Goal: Find specific page/section: Find specific page/section

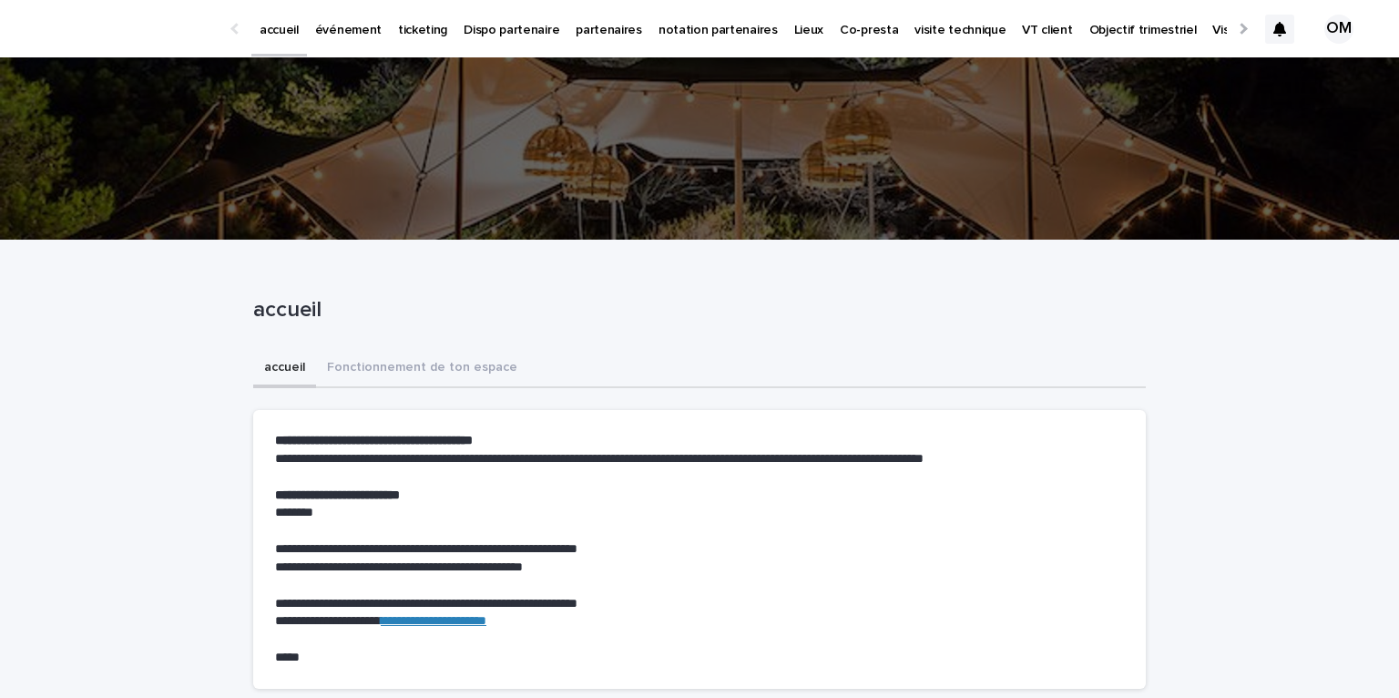
click at [337, 26] on p "événement" at bounding box center [348, 19] width 67 height 38
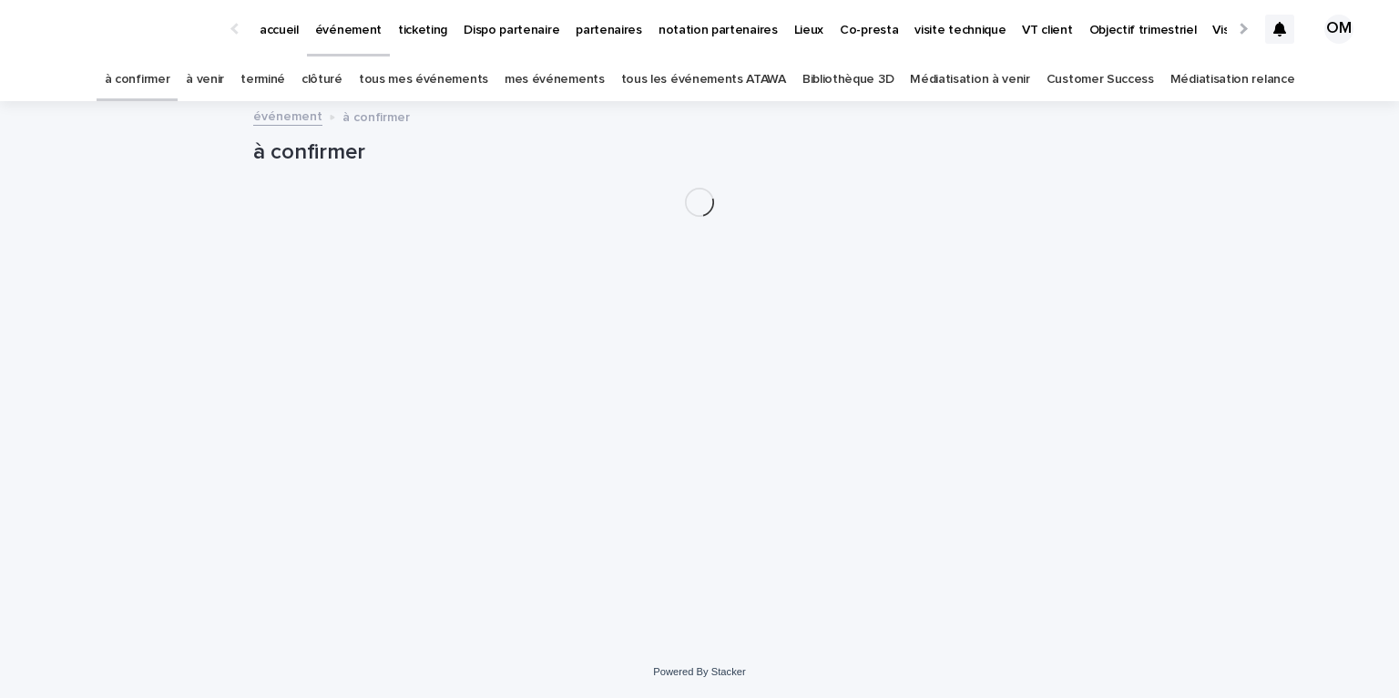
click at [688, 87] on link "tous les événements ATAWA" at bounding box center [703, 79] width 165 height 43
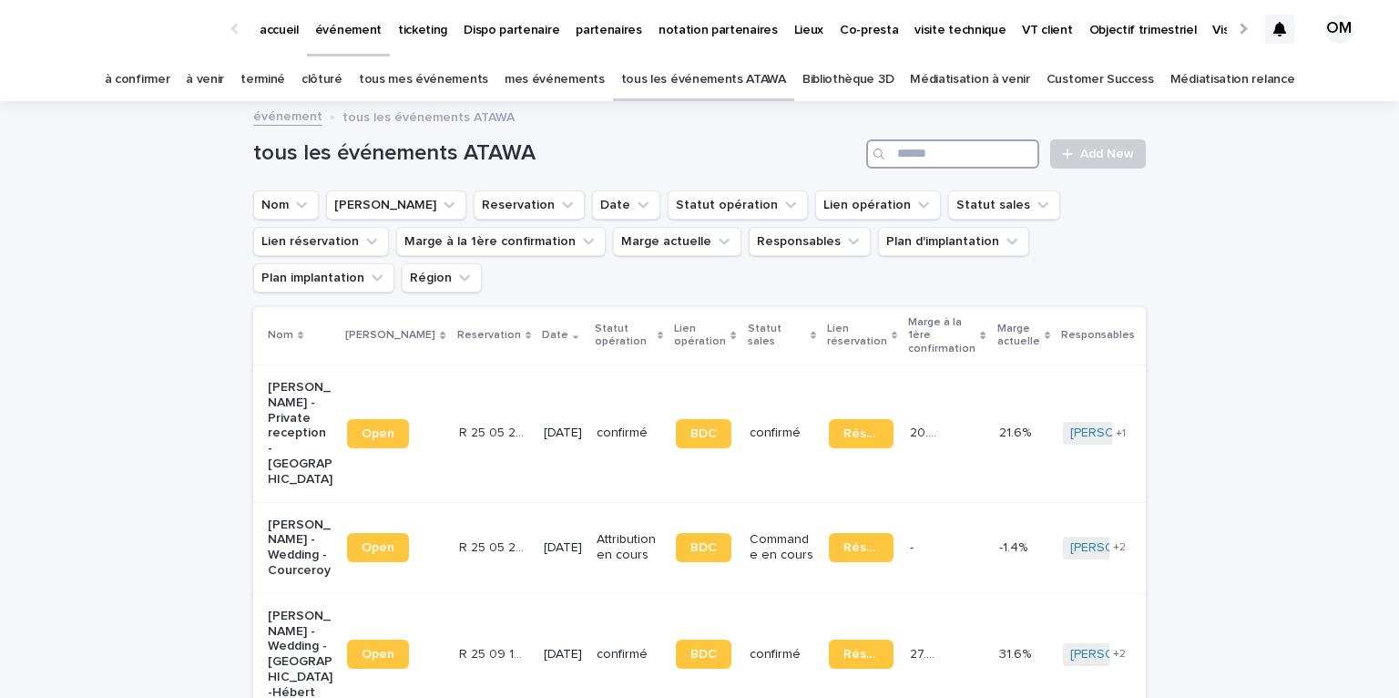
click at [935, 144] on input "Search" at bounding box center [952, 153] width 173 height 29
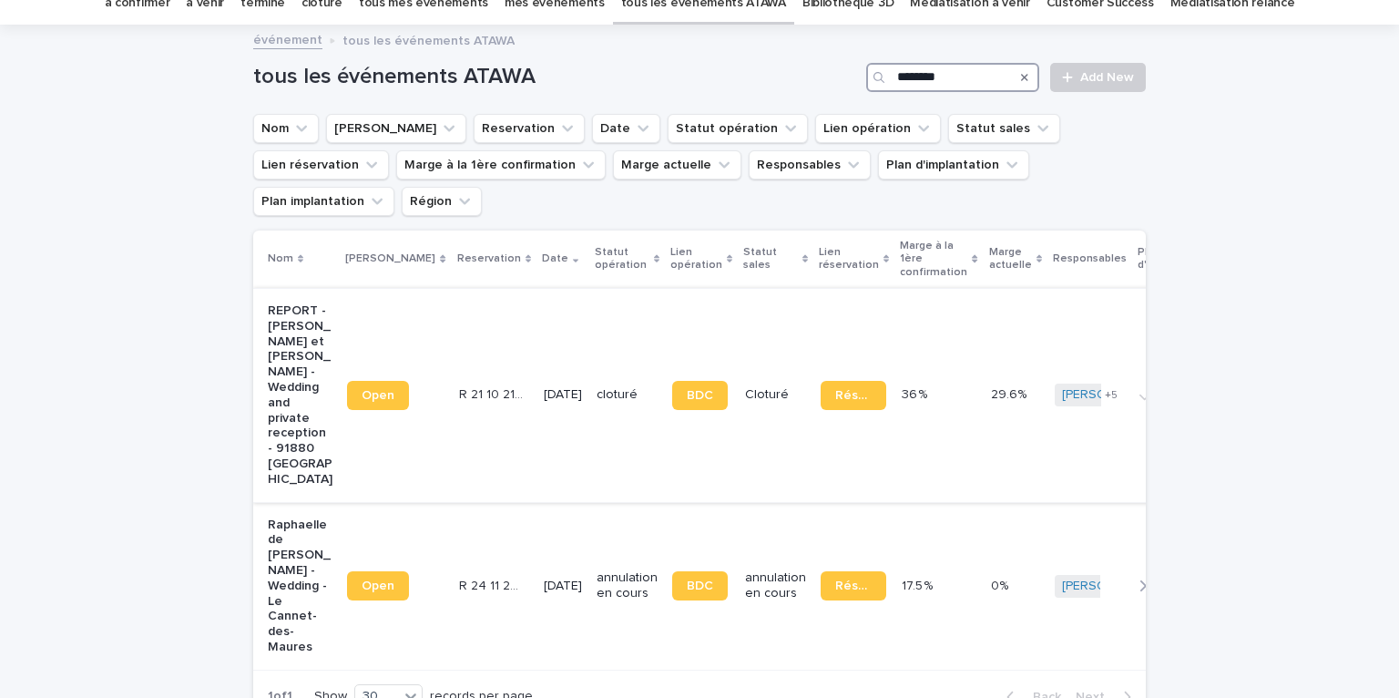
scroll to position [78, 0]
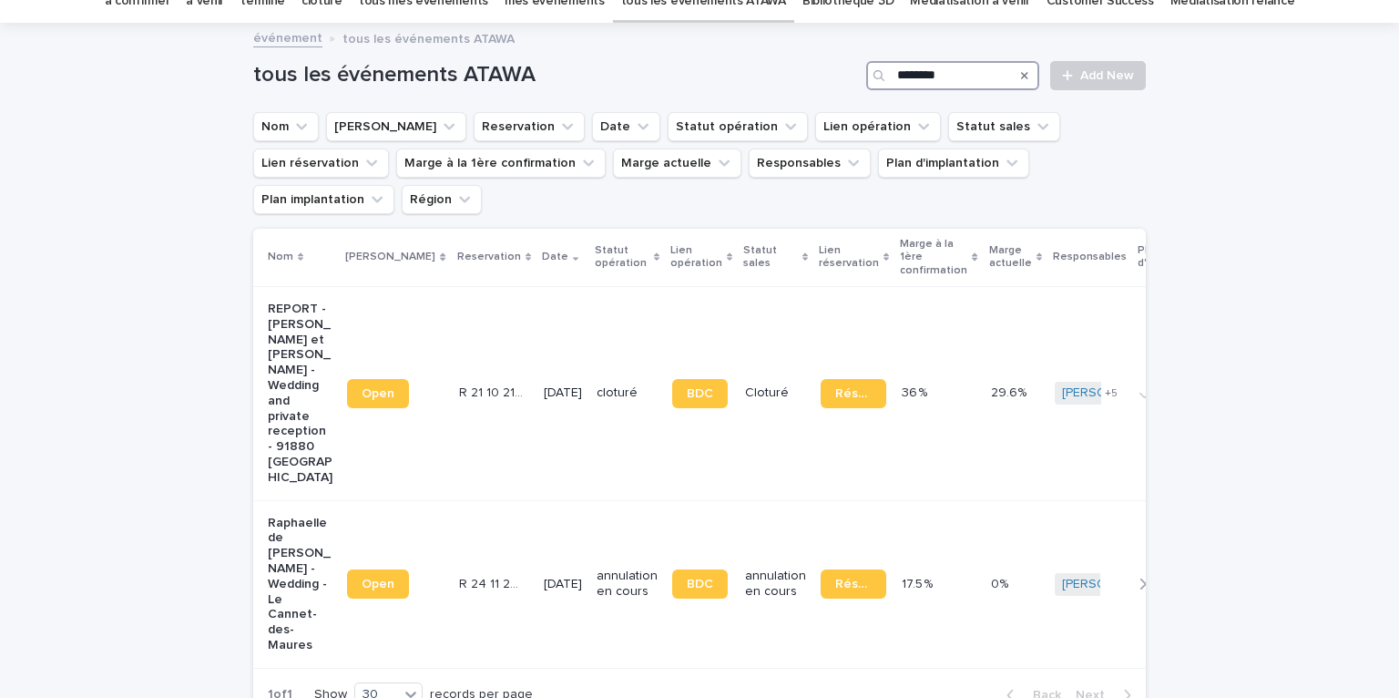
drag, startPoint x: 948, startPoint y: 77, endPoint x: 801, endPoint y: 41, distance: 151.8
click at [801, 41] on div "accueil événement ticketing Dispo partenaire partenaires notation partenaires L…" at bounding box center [699, 399] width 1399 height 954
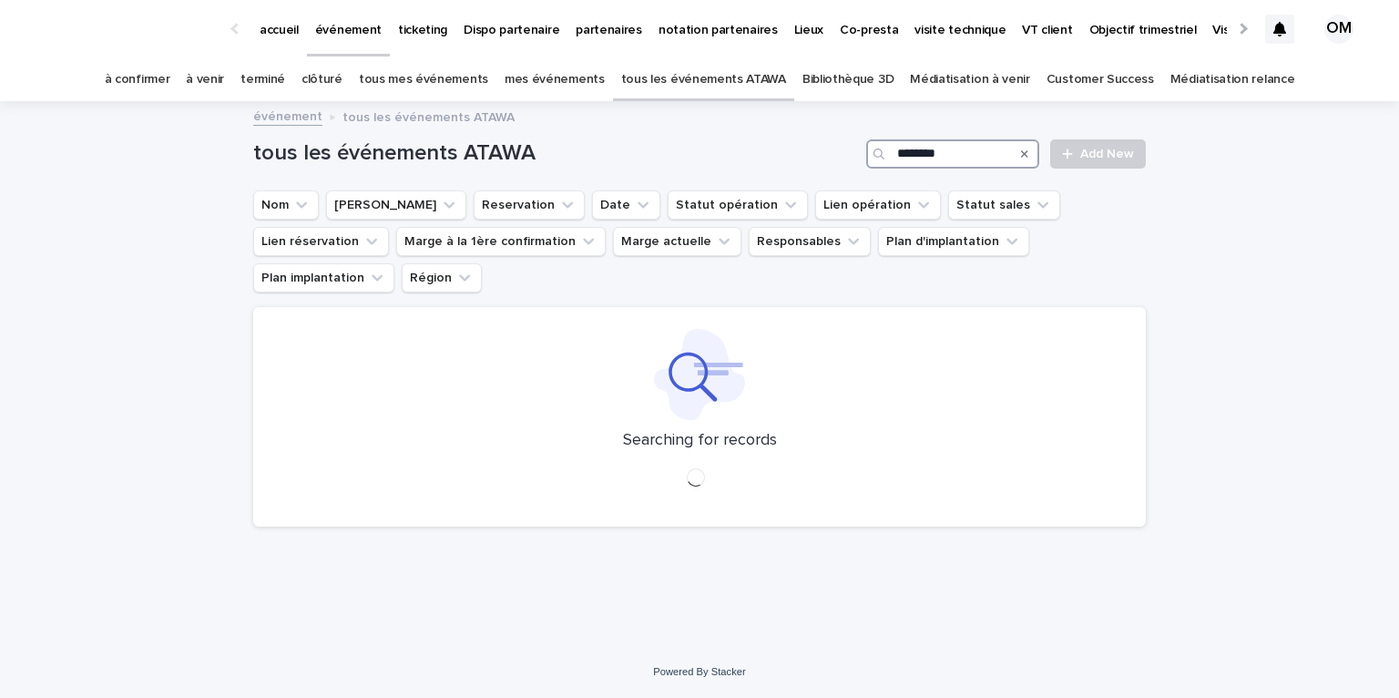
type input "********"
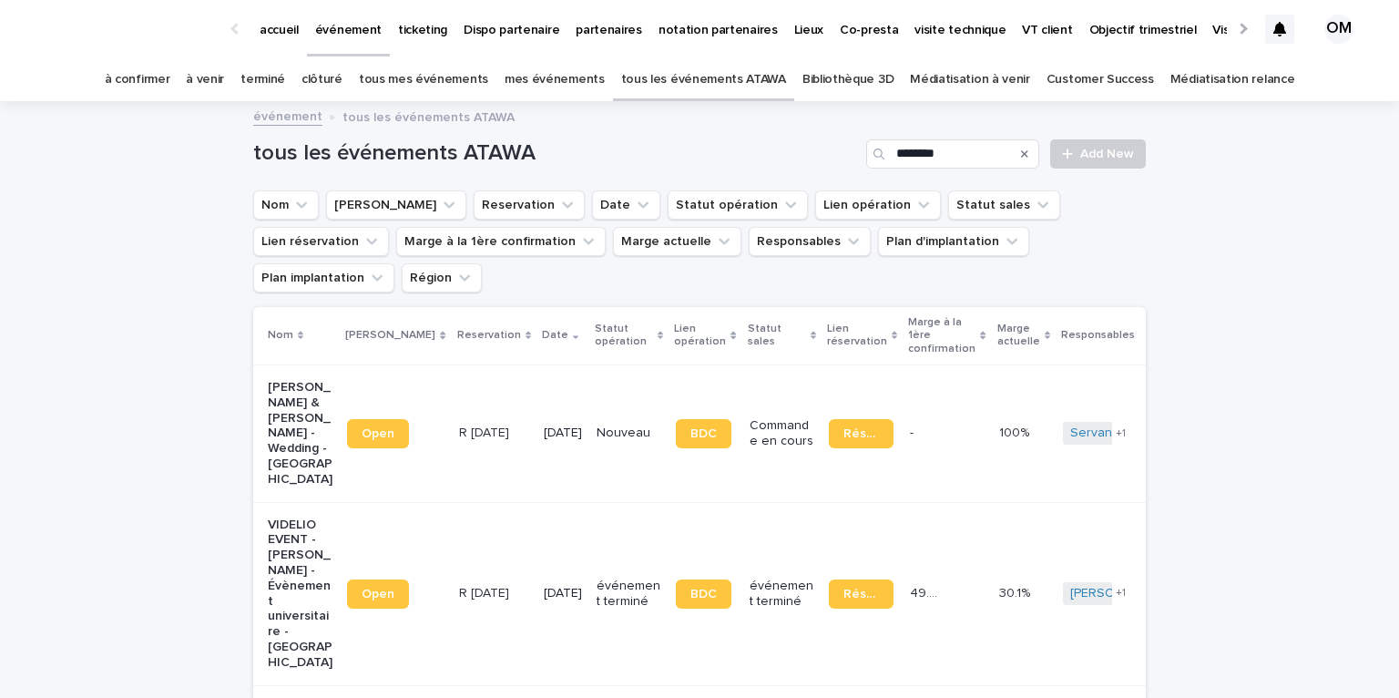
click at [474, 418] on div "R [DATE] R [DATE]" at bounding box center [494, 433] width 70 height 30
